Goal: Complete application form

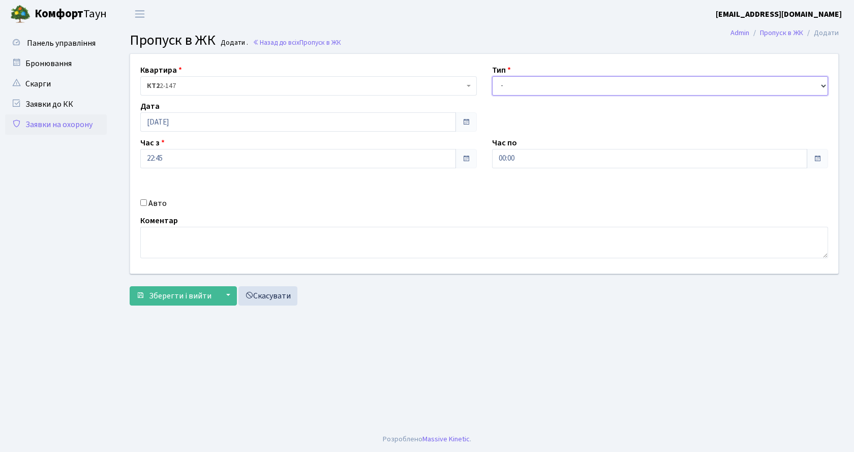
click at [521, 83] on select "- Доставка Таксі Гості Сервіс" at bounding box center [660, 85] width 337 height 19
select select "2"
click at [492, 76] on select "- Доставка Таксі Гості Сервіс" at bounding box center [660, 85] width 337 height 19
click at [143, 200] on input "Авто" at bounding box center [143, 202] width 7 height 7
checkbox input "true"
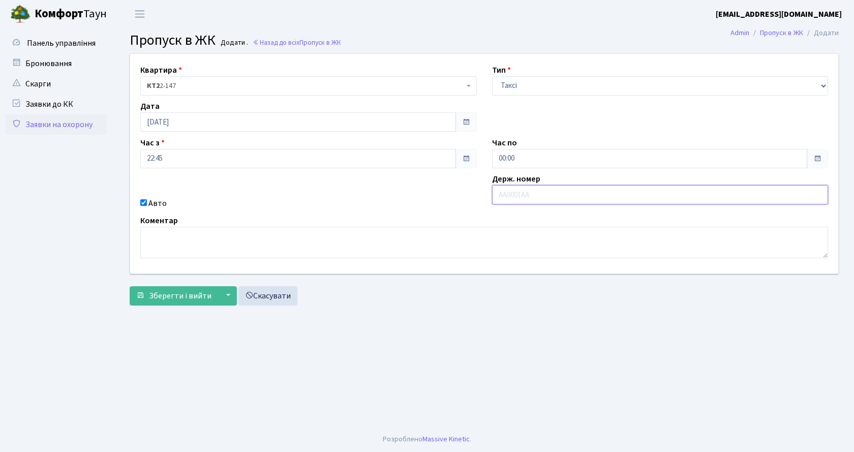
click at [523, 200] on input "text" at bounding box center [660, 194] width 337 height 19
type input "КА0458СО"
click at [208, 296] on span "Зберегти і вийти" at bounding box center [180, 295] width 63 height 11
